Goal: Find specific page/section: Find specific page/section

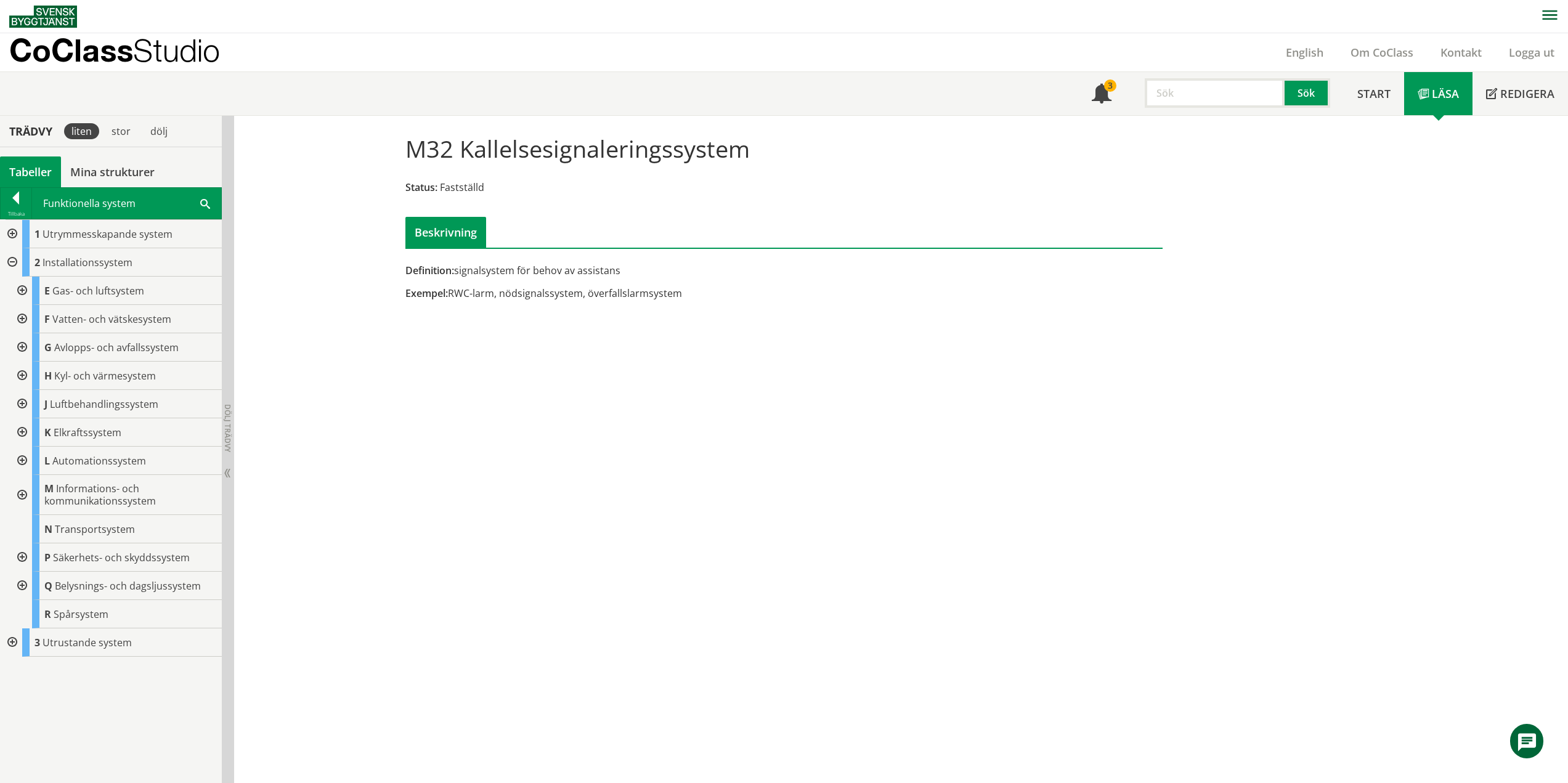
scroll to position [1, 0]
drag, startPoint x: 554, startPoint y: 144, endPoint x: 387, endPoint y: 144, distance: 167.0
click at [382, 143] on div "M32 Kallelsesignaleringssystem Status: Fastställd Beskrivning Definition: signa…" at bounding box center [901, 449] width 1333 height 668
click at [399, 147] on div "M32 Kallelsesignaleringssystem Status: Fastställd Beskrivning" at bounding box center [784, 185] width 776 height 123
drag, startPoint x: 432, startPoint y: 154, endPoint x: 610, endPoint y: 161, distance: 178.1
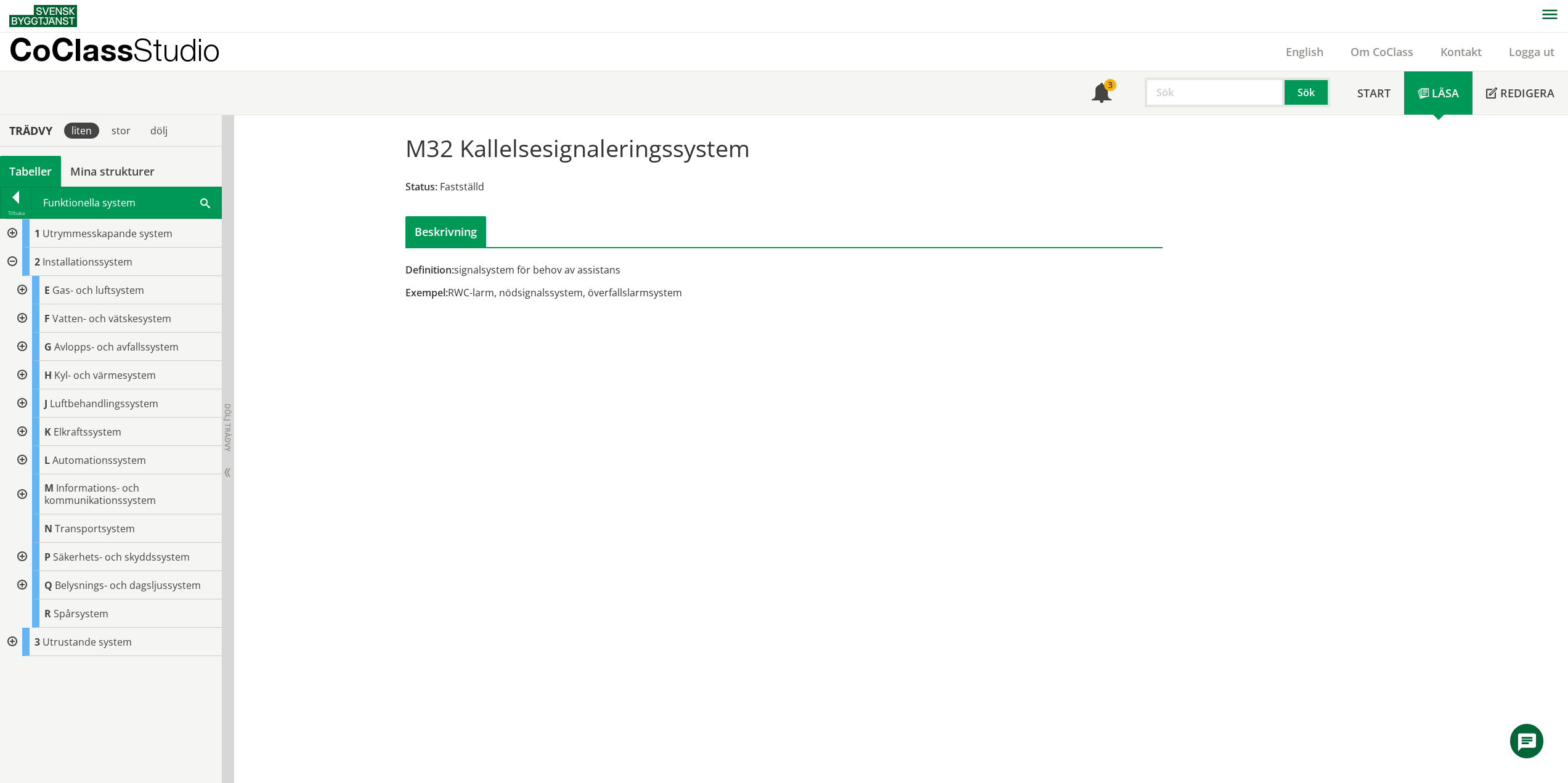
click at [610, 161] on div "M32 Kallelsesignaleringssystem Status: Fastställd Beskrivning" at bounding box center [784, 185] width 776 height 123
click at [610, 161] on h1 "M32 Kallelsesignaleringssystem" at bounding box center [577, 147] width 344 height 27
click at [595, 153] on h1 "M32 Kallelsesignaleringssystem" at bounding box center [577, 147] width 344 height 27
click at [16, 259] on div at bounding box center [11, 261] width 23 height 28
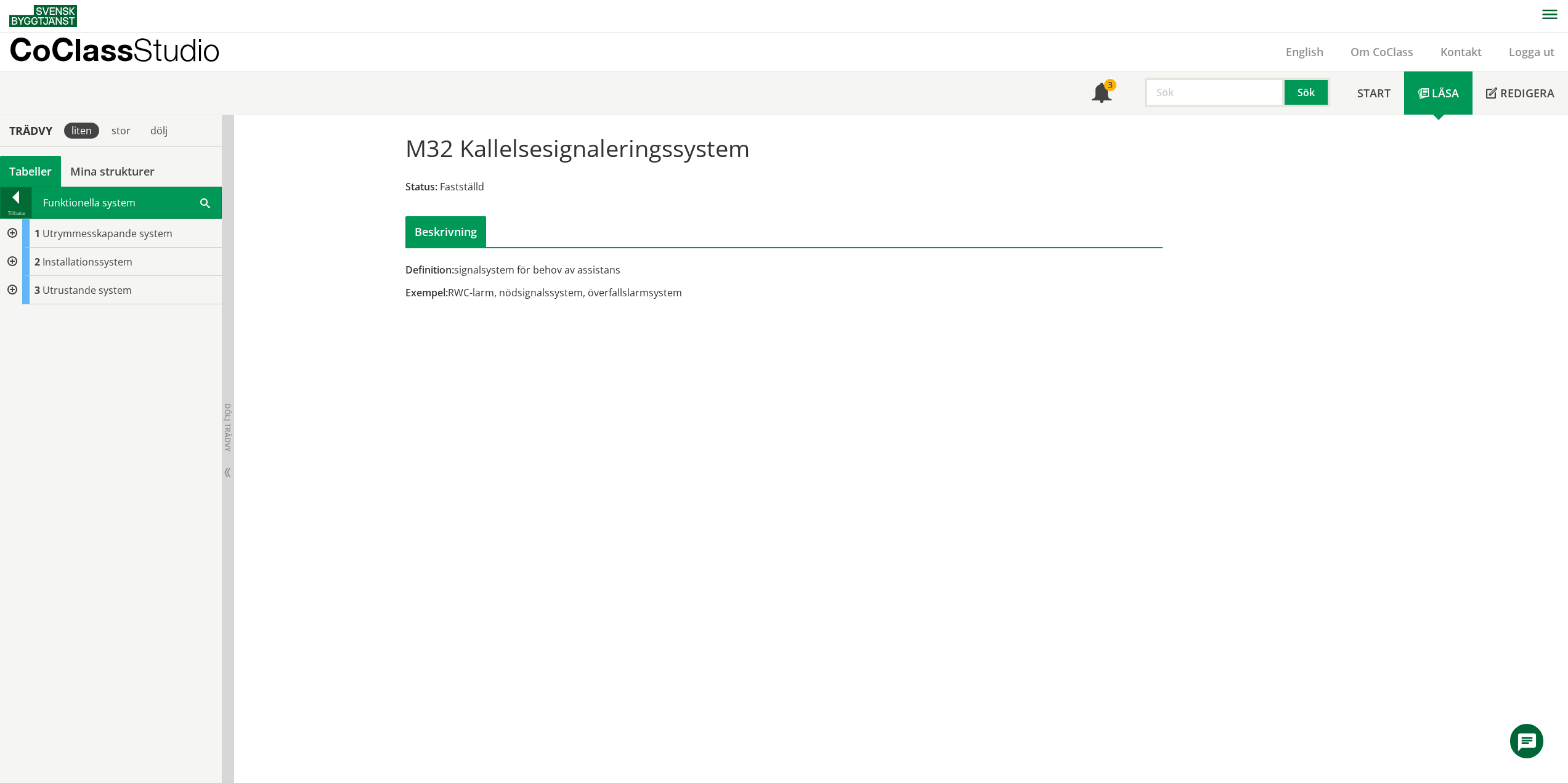
click at [23, 195] on div at bounding box center [16, 200] width 31 height 17
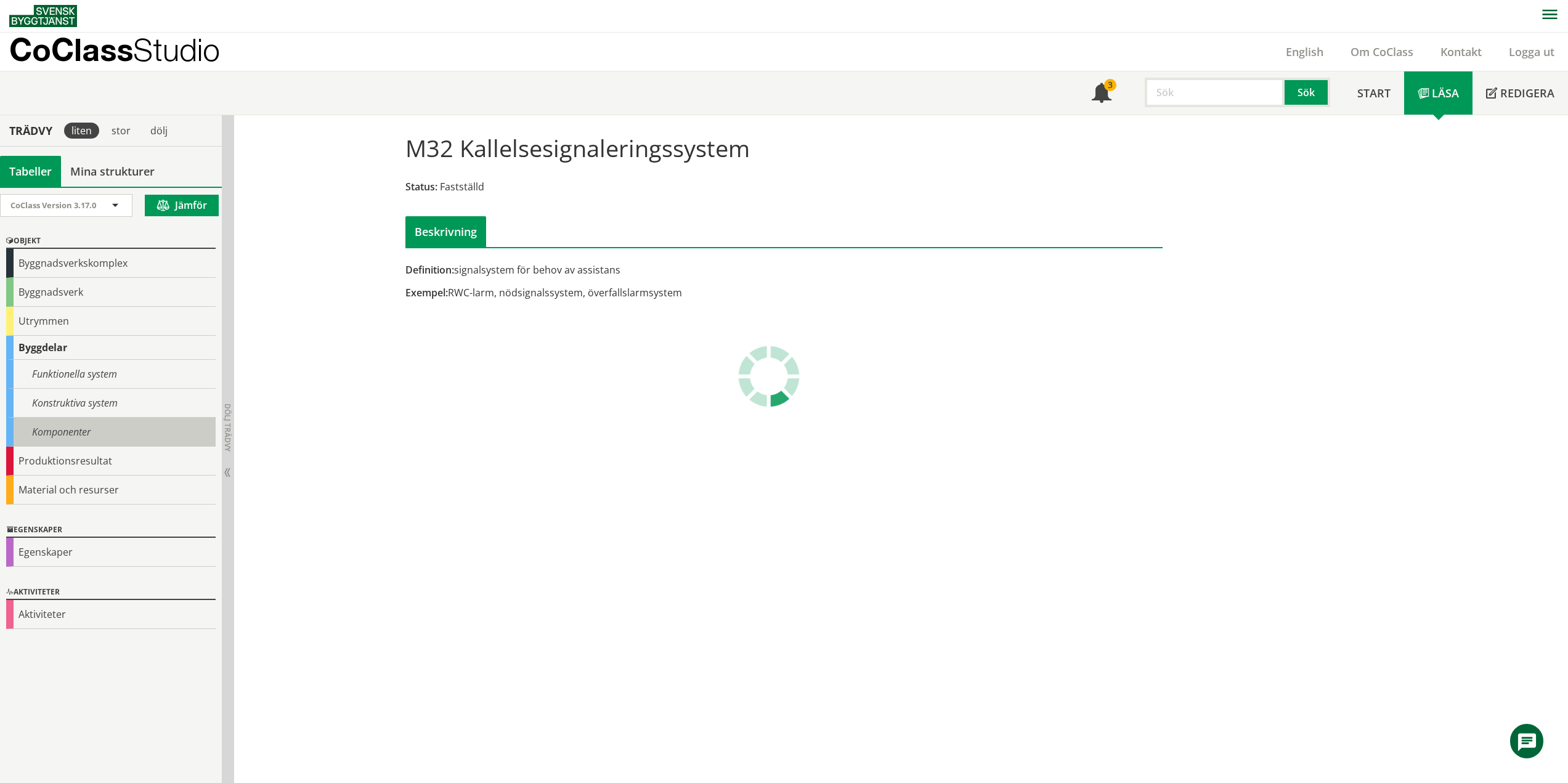
click at [79, 439] on div "Komponenter" at bounding box center [110, 432] width 209 height 29
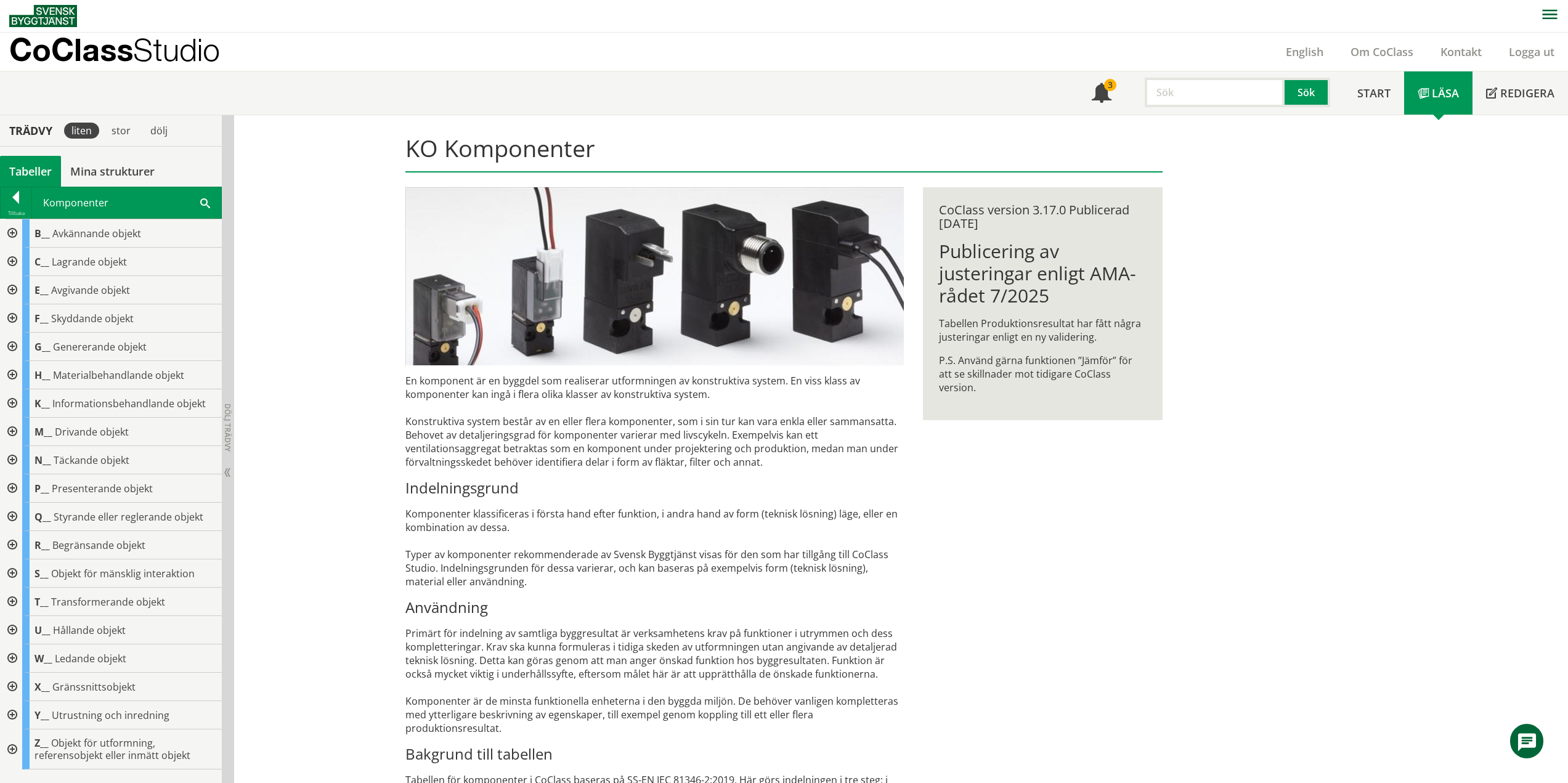
click at [14, 401] on div at bounding box center [11, 403] width 23 height 28
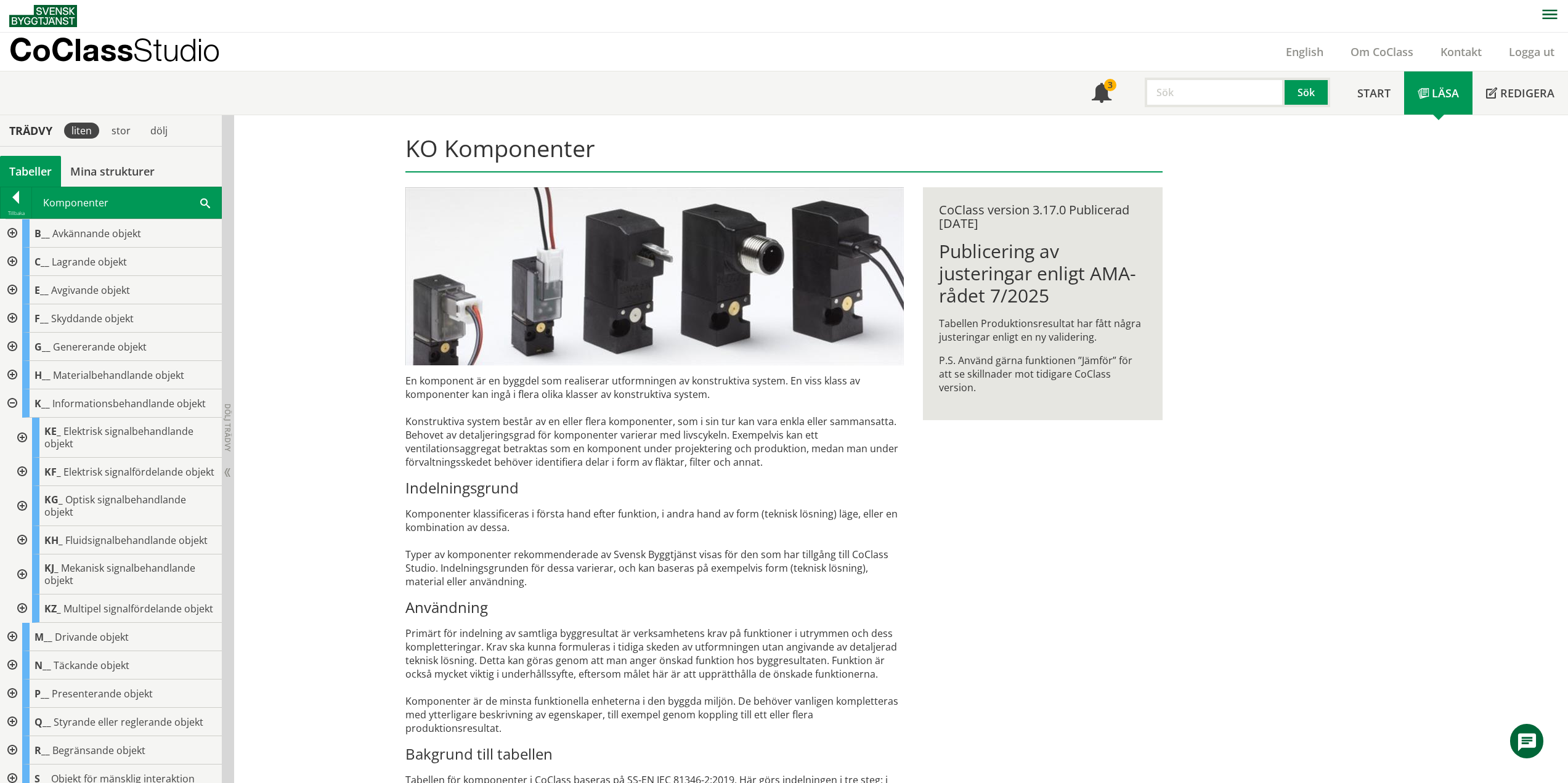
click at [21, 438] on div at bounding box center [21, 437] width 23 height 40
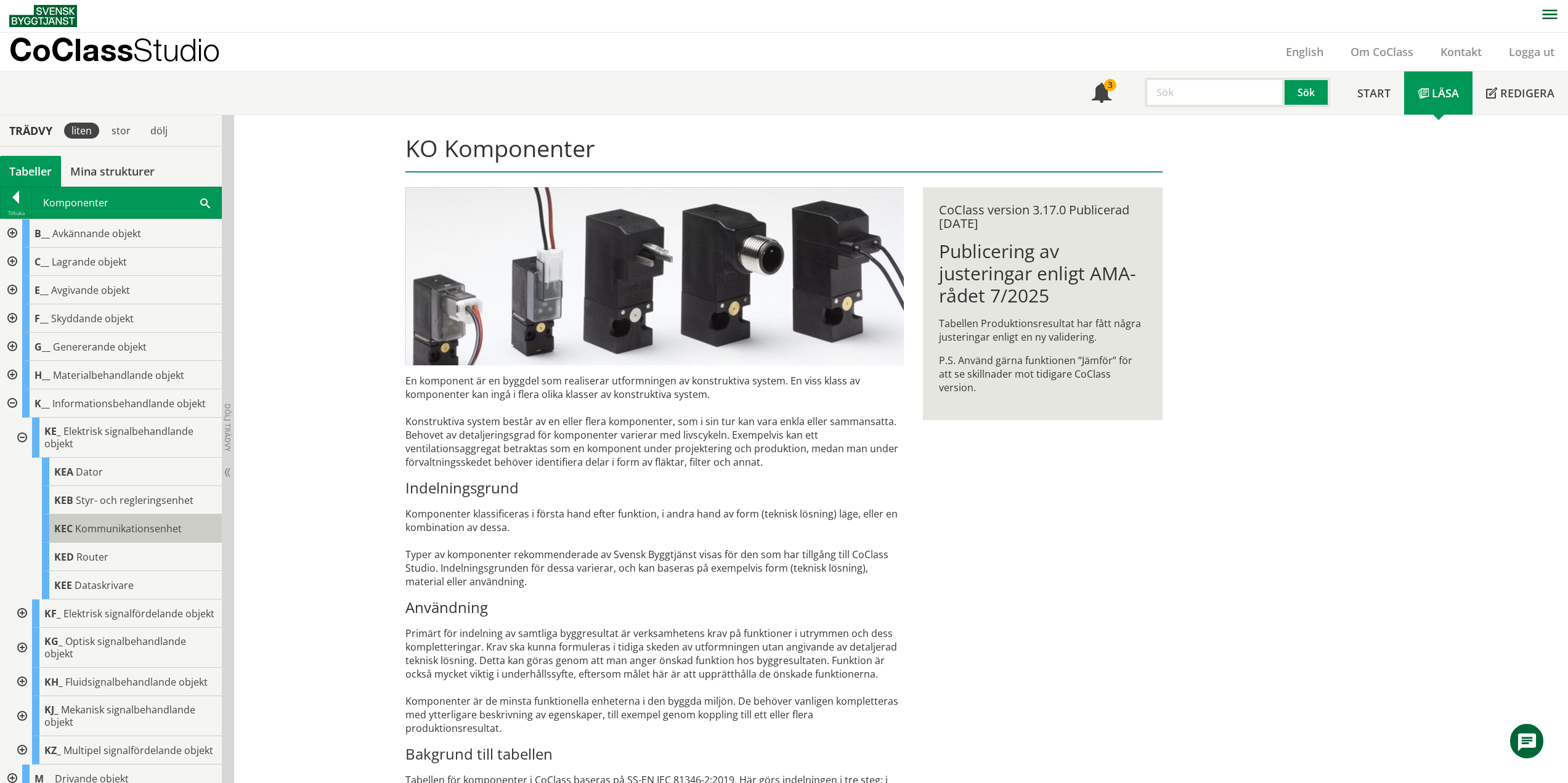
click at [88, 531] on span "Kommunikationsenhet" at bounding box center [128, 528] width 107 height 14
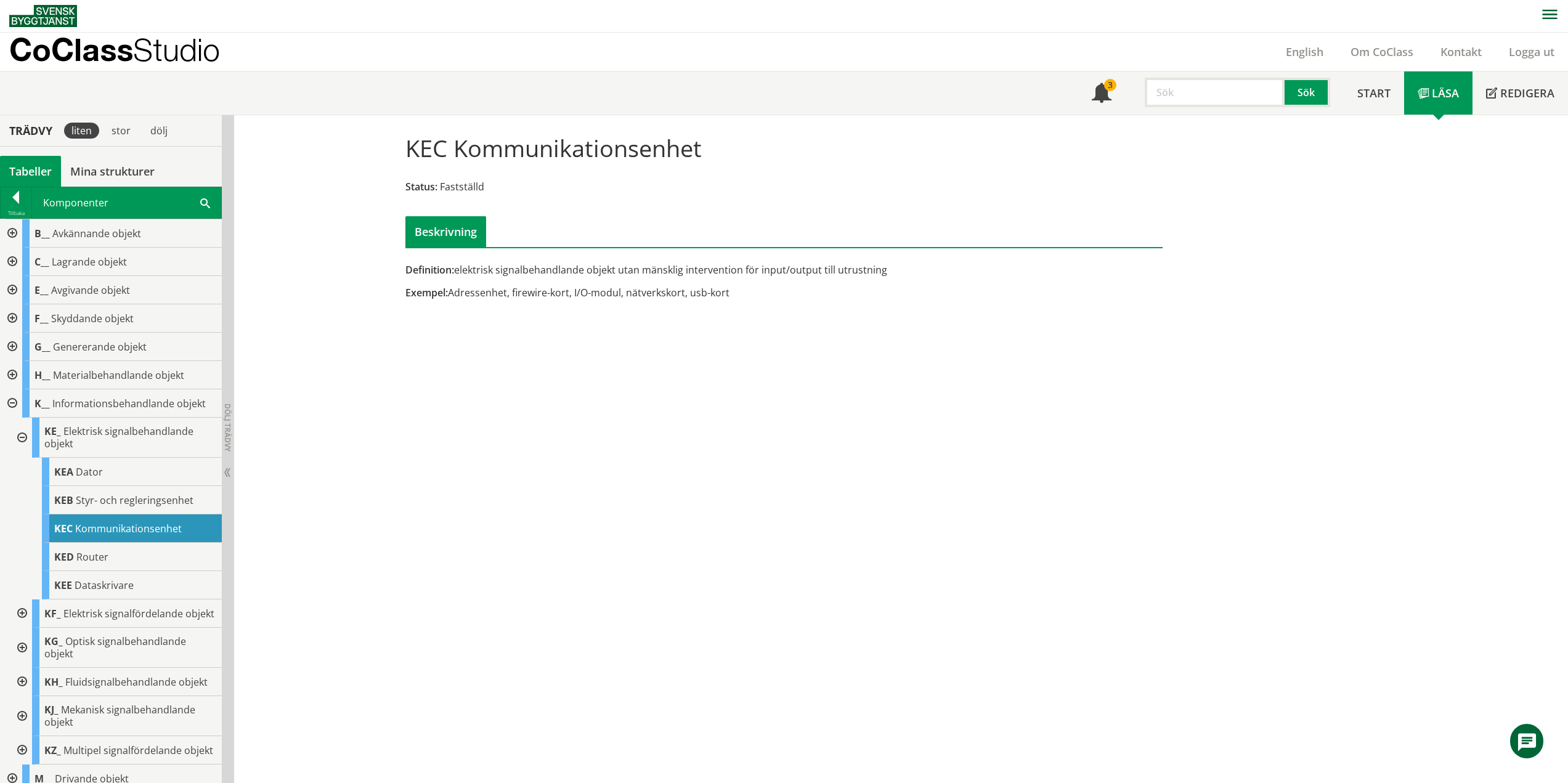
click at [10, 407] on div at bounding box center [11, 403] width 23 height 28
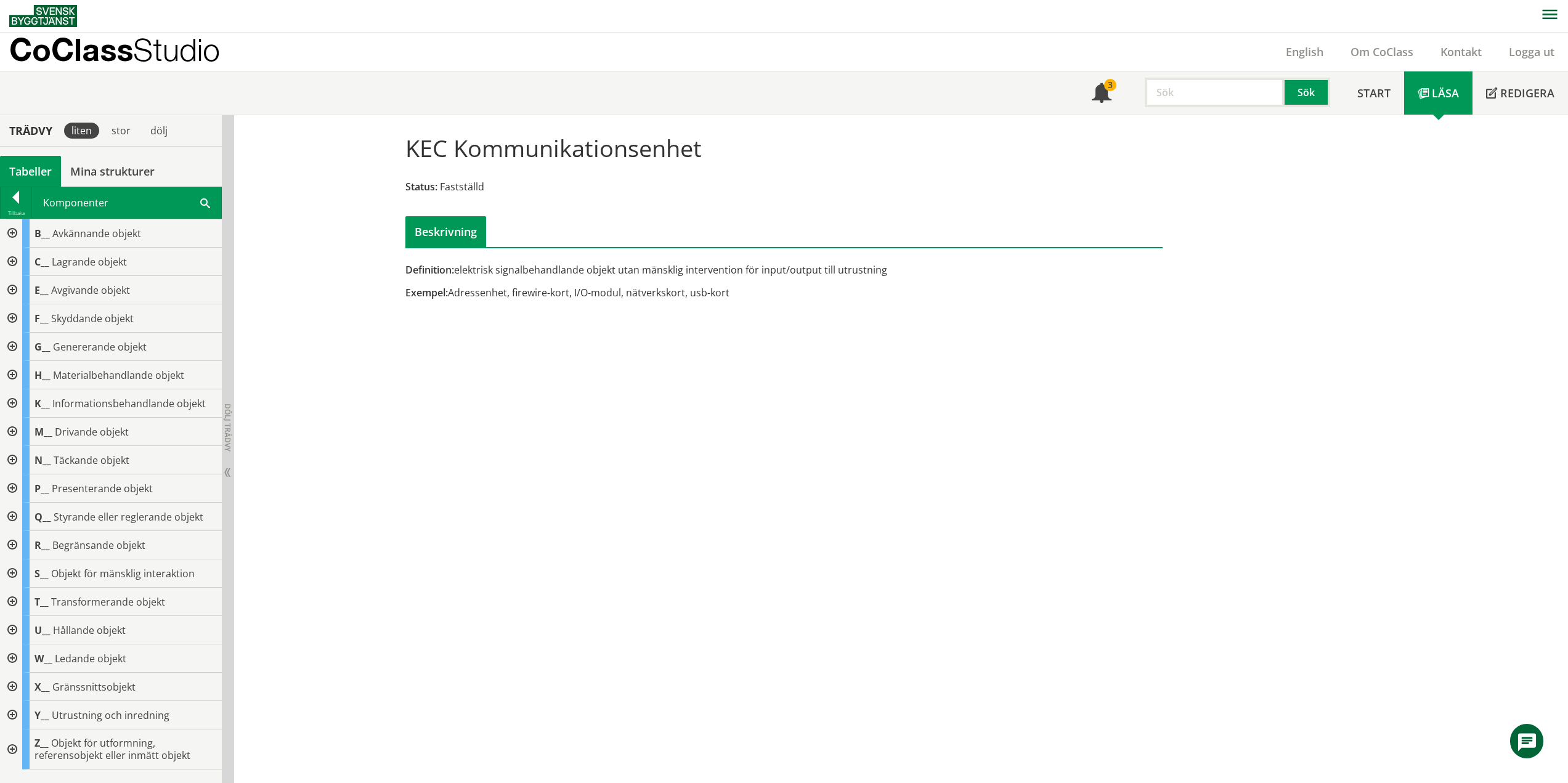
click at [1169, 96] on input "text" at bounding box center [1214, 92] width 140 height 30
type input "datauttag"
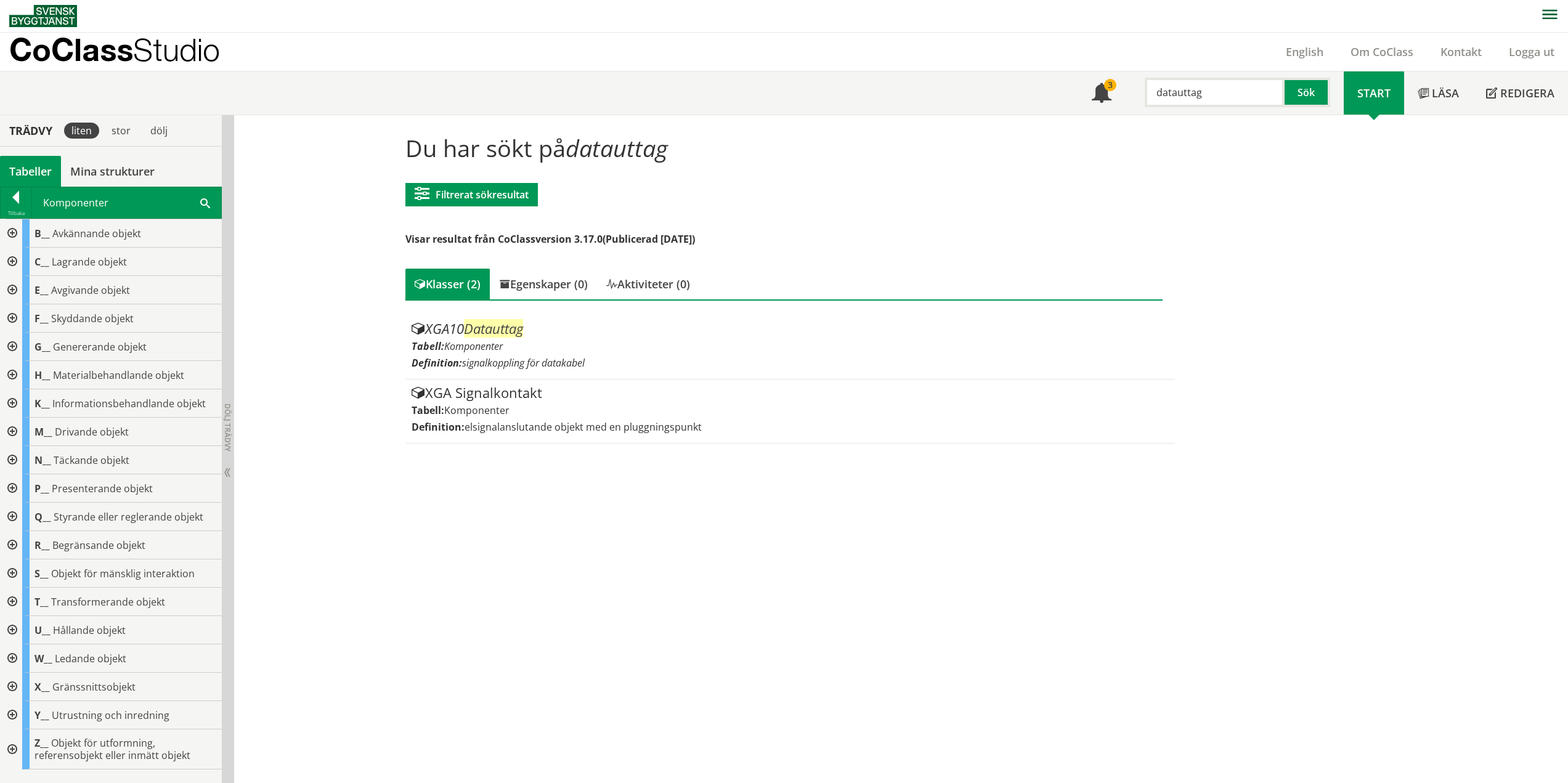
click at [16, 682] on div at bounding box center [11, 686] width 23 height 28
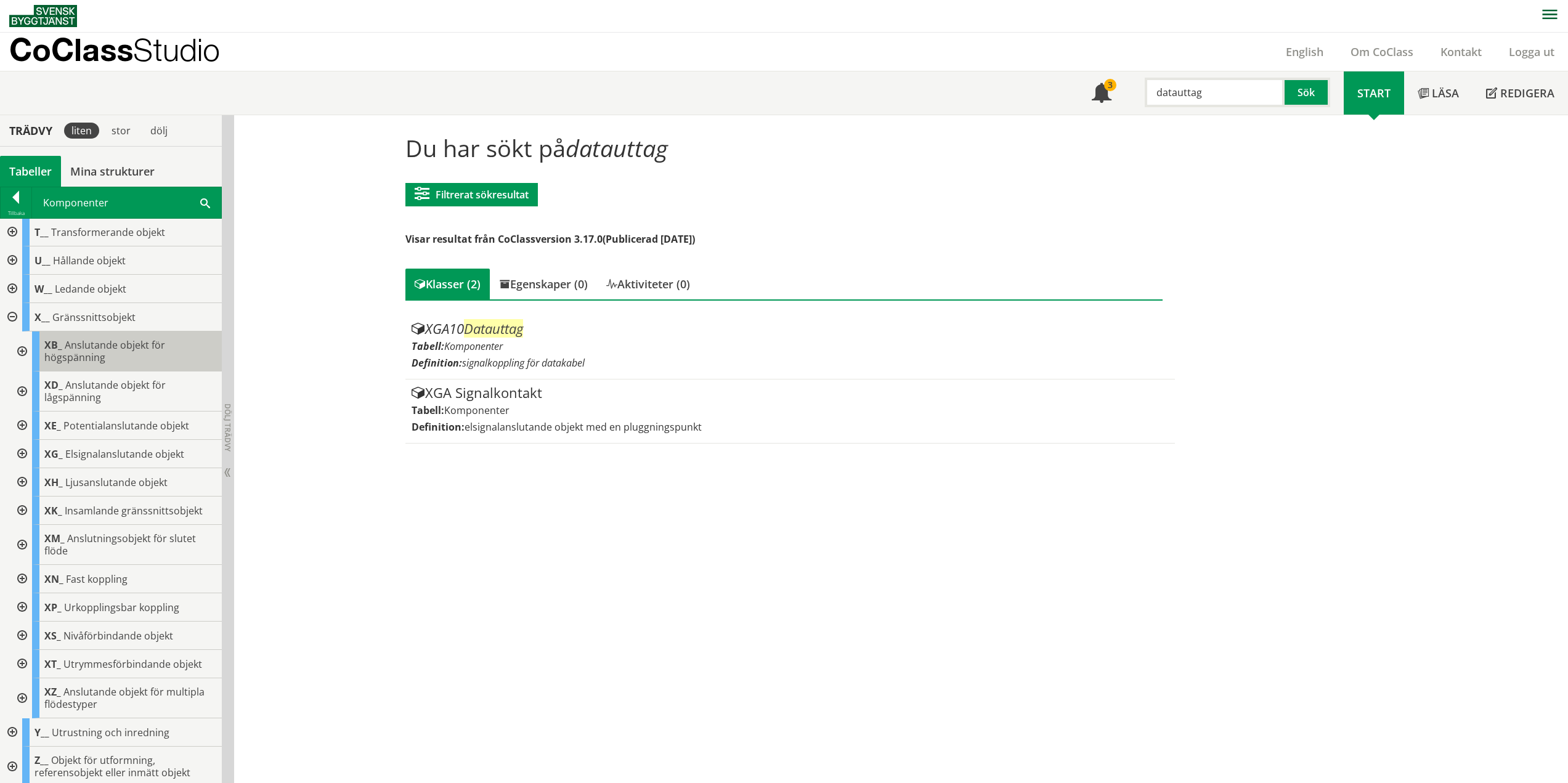
scroll to position [373, 0]
click at [23, 450] on div at bounding box center [21, 450] width 23 height 28
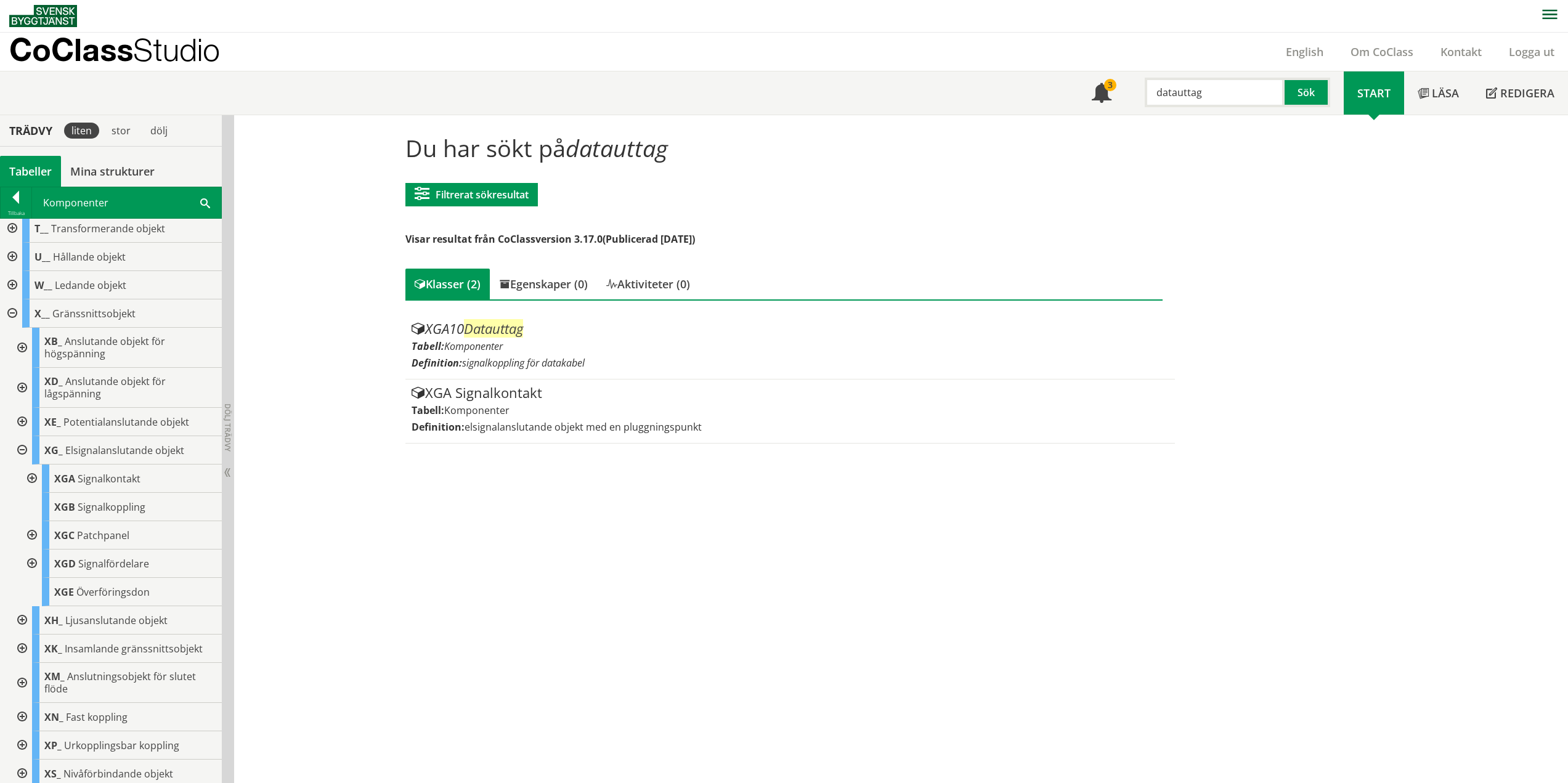
click at [35, 477] on div at bounding box center [31, 479] width 23 height 28
click at [113, 502] on span "Datauttag" at bounding box center [118, 507] width 43 height 14
